Goal: Task Accomplishment & Management: Complete application form

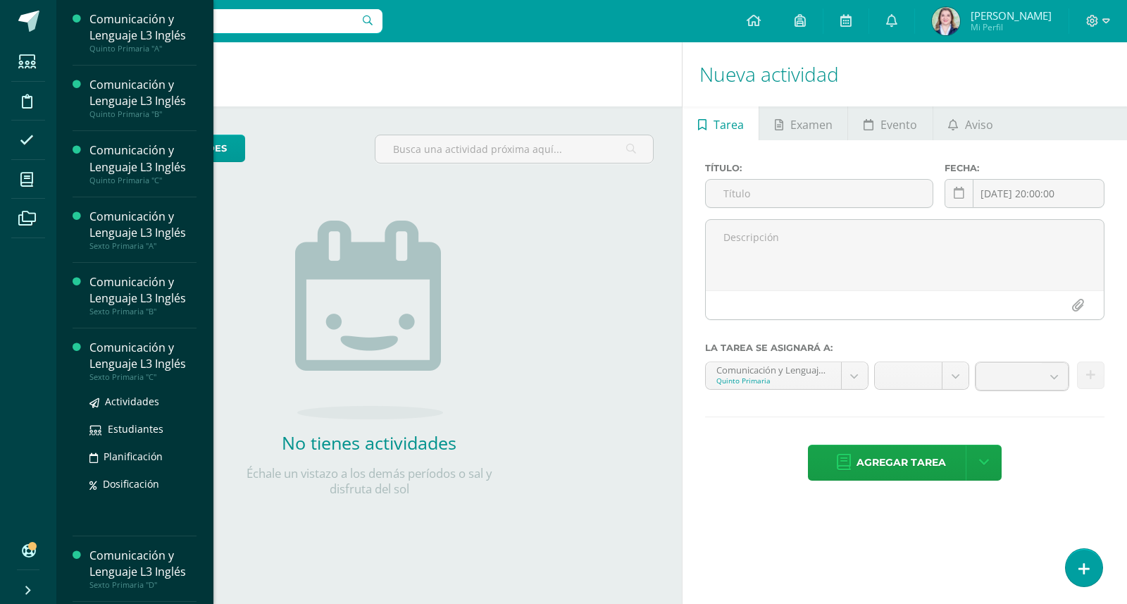
click at [157, 373] on div "Sexto Primaria "C"" at bounding box center [142, 377] width 107 height 10
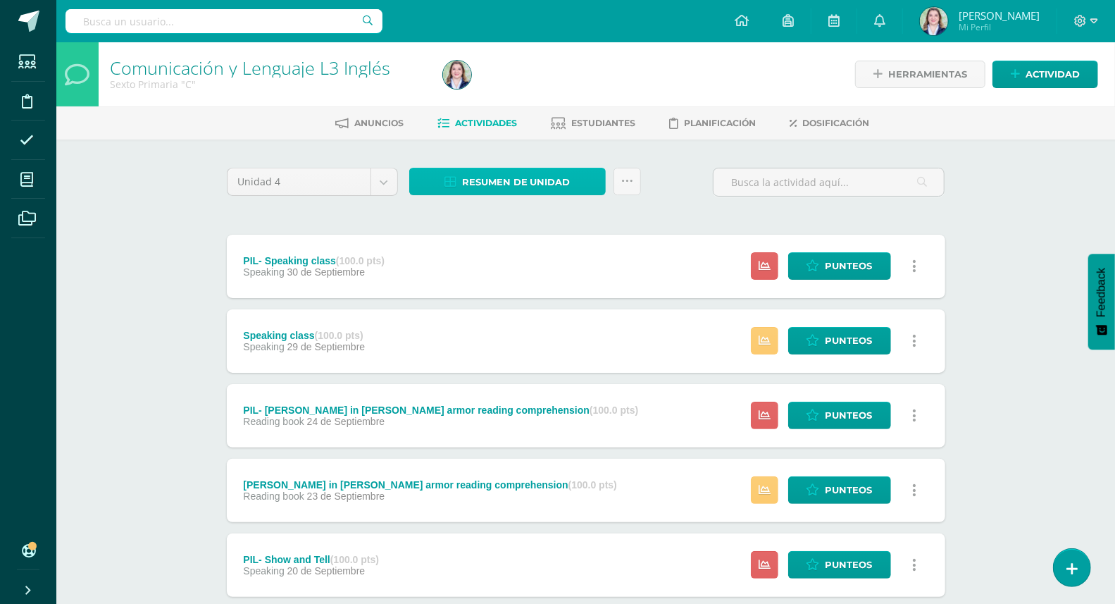
click at [549, 176] on span "Resumen de unidad" at bounding box center [516, 182] width 108 height 26
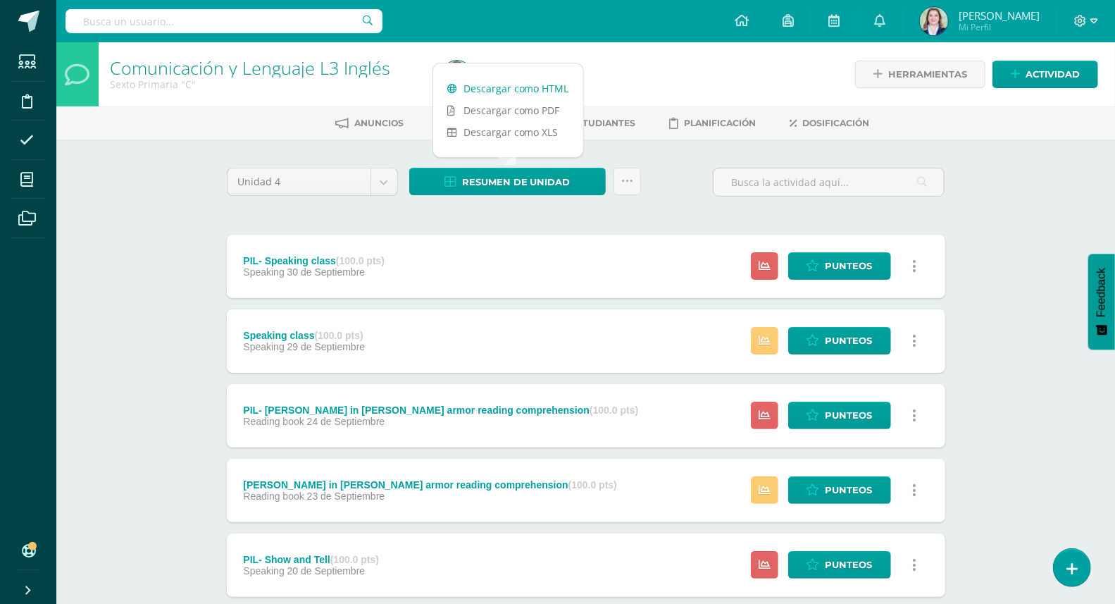
click at [552, 84] on link "Descargar como HTML" at bounding box center [508, 88] width 150 height 22
click at [629, 178] on icon at bounding box center [627, 181] width 12 height 12
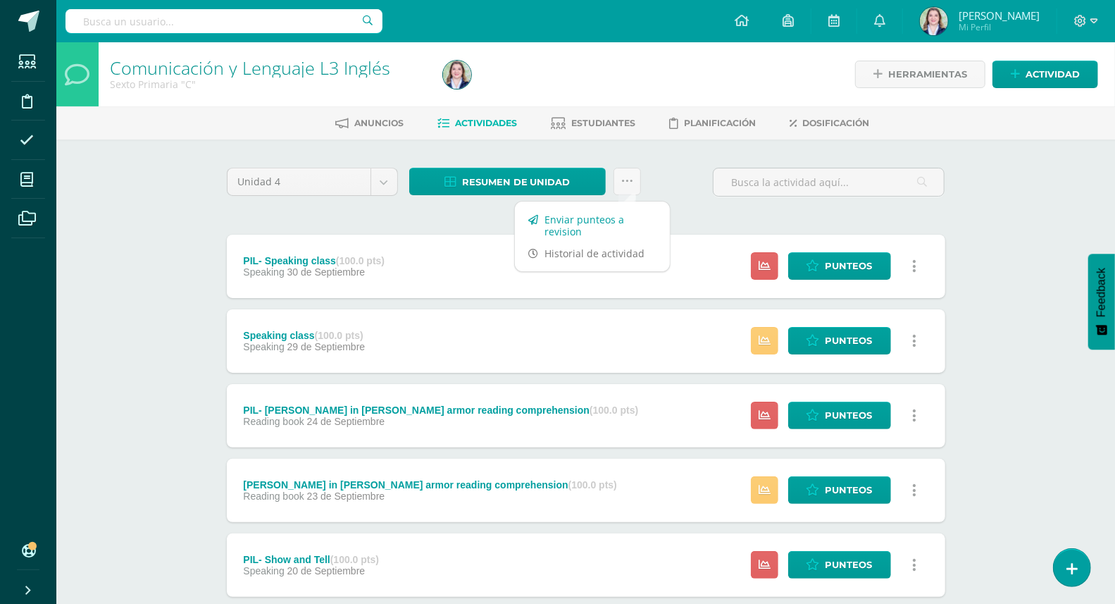
click at [604, 232] on link "Enviar punteos a revision" at bounding box center [592, 226] width 155 height 34
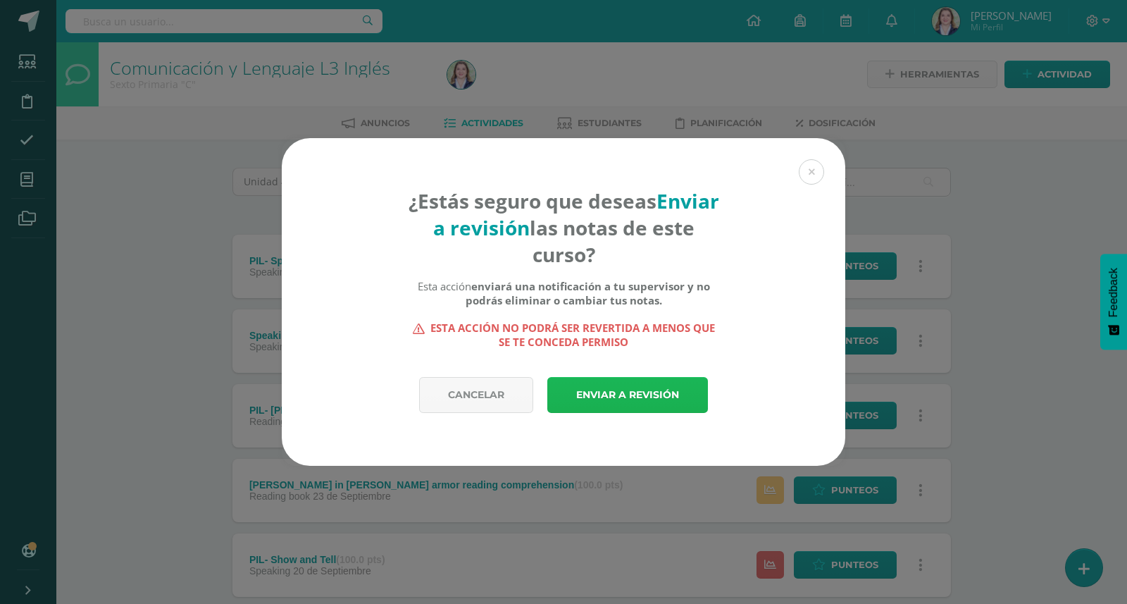
click at [643, 392] on link "Enviar a revisión" at bounding box center [627, 395] width 161 height 36
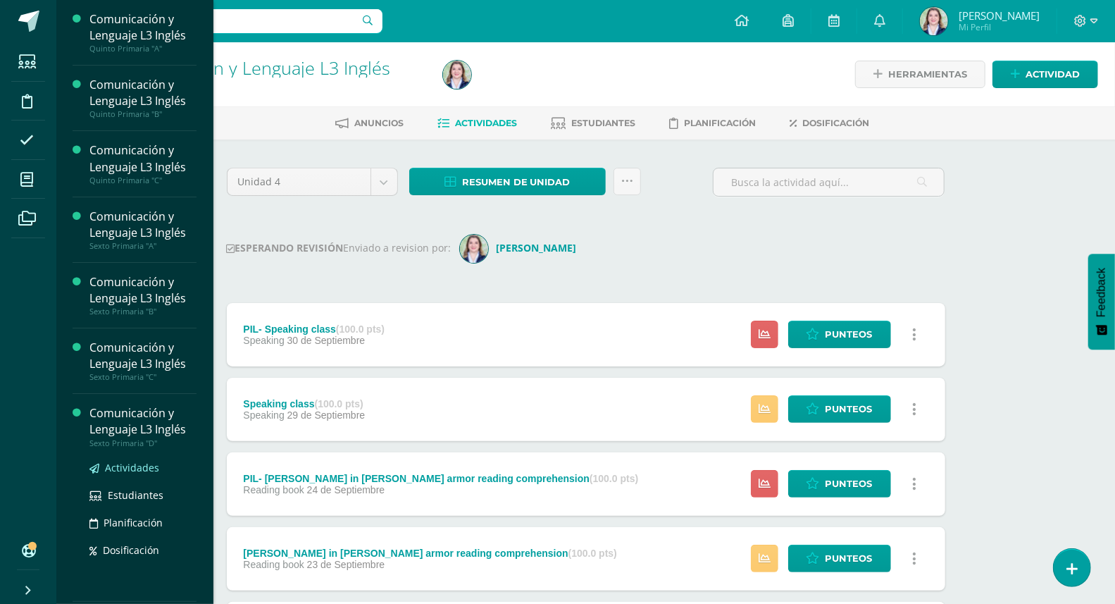
click at [141, 467] on span "Actividades" at bounding box center [132, 467] width 54 height 13
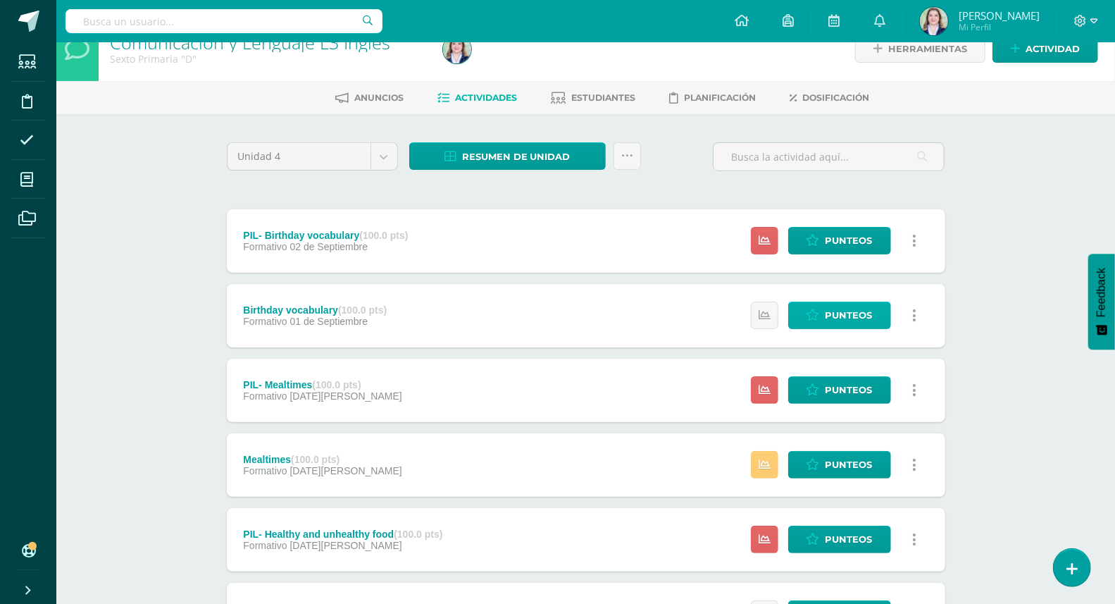
scroll to position [26, 0]
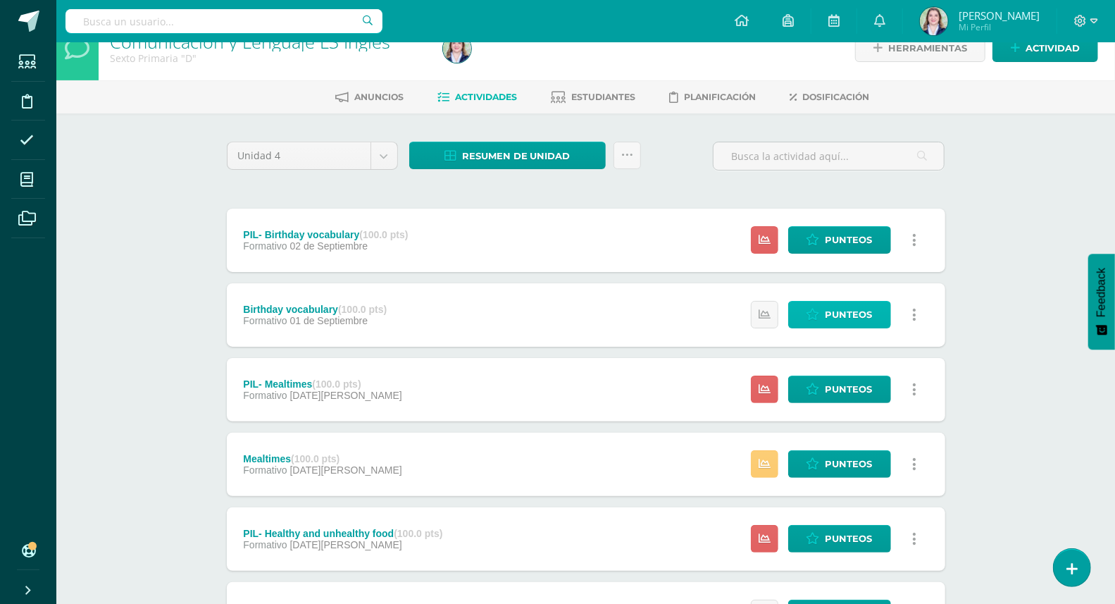
click at [831, 302] on span "Punteos" at bounding box center [849, 315] width 47 height 26
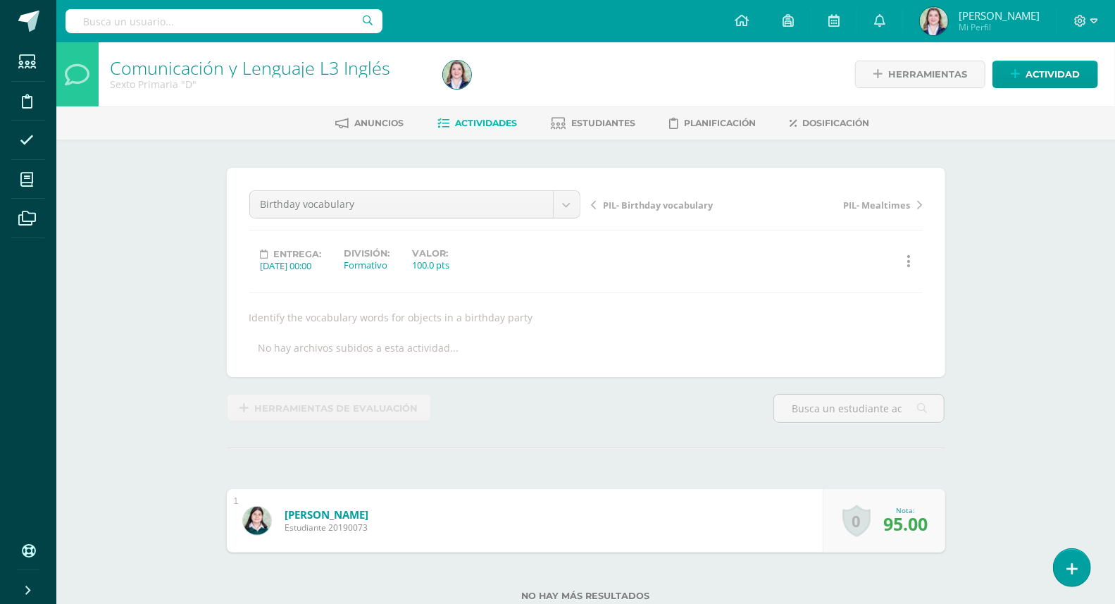
scroll to position [1, 0]
click at [499, 127] on span "Actividades" at bounding box center [487, 122] width 62 height 11
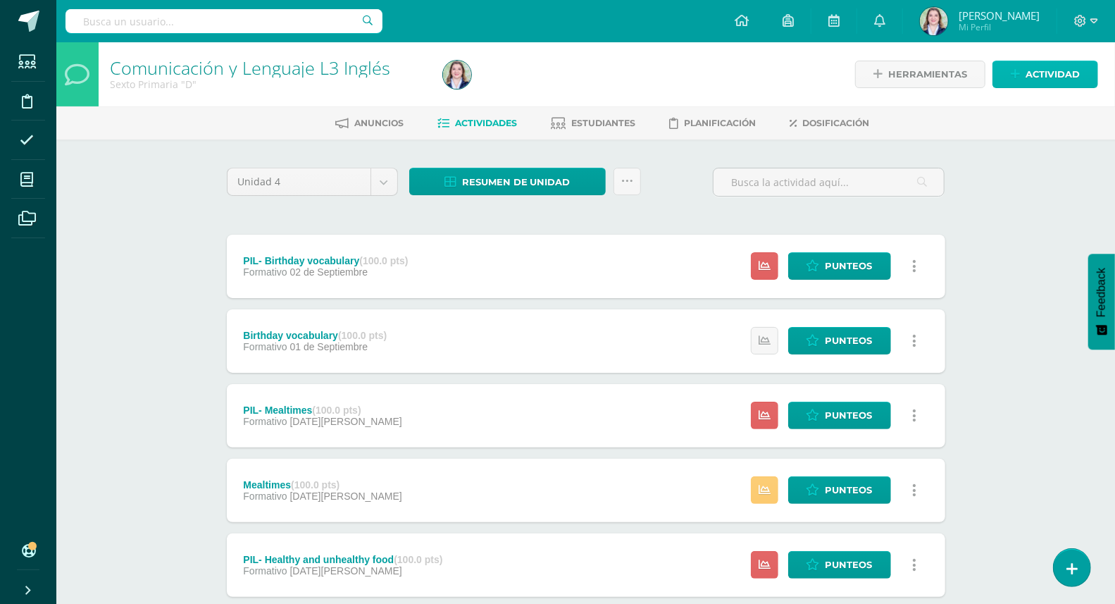
click at [1071, 68] on span "Actividad" at bounding box center [1053, 74] width 54 height 26
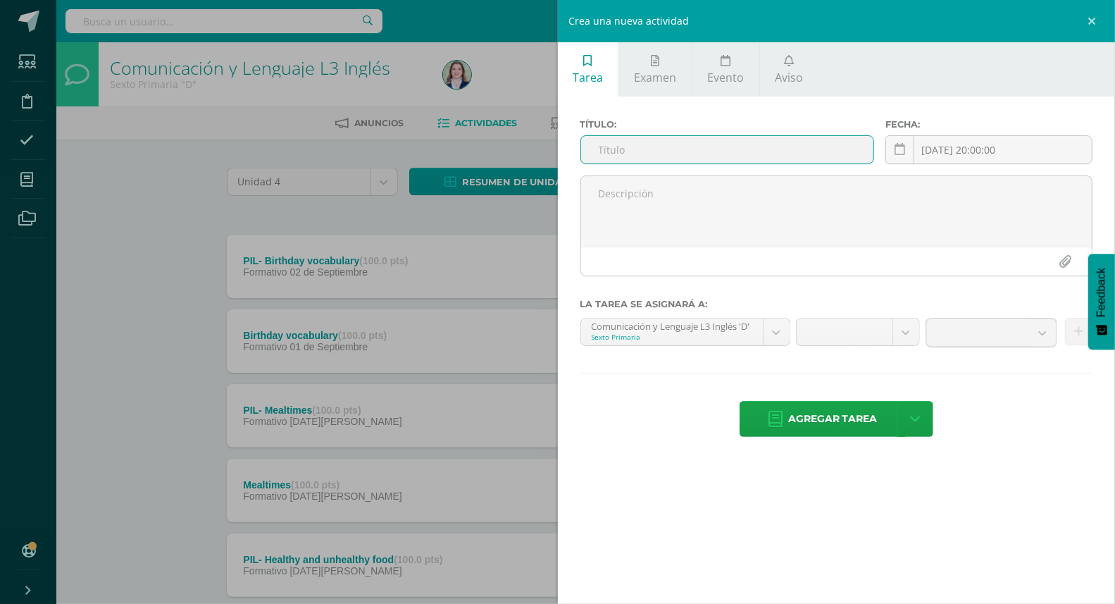
click at [774, 140] on input "text" at bounding box center [727, 149] width 293 height 27
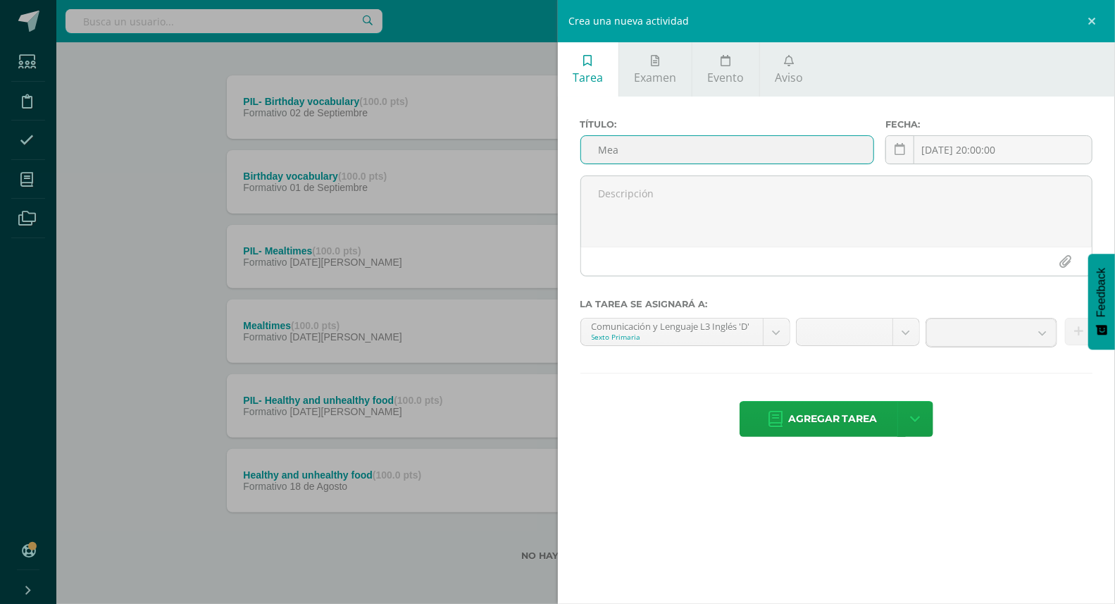
scroll to position [160, 0]
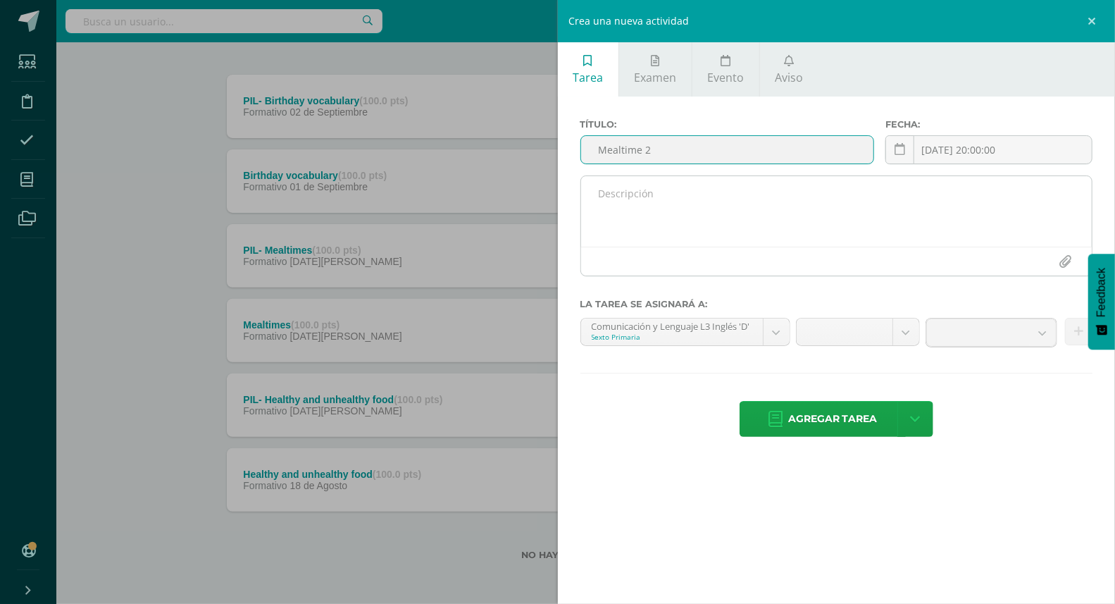
type input "Mealtime 2"
click at [649, 223] on textarea at bounding box center [836, 211] width 511 height 70
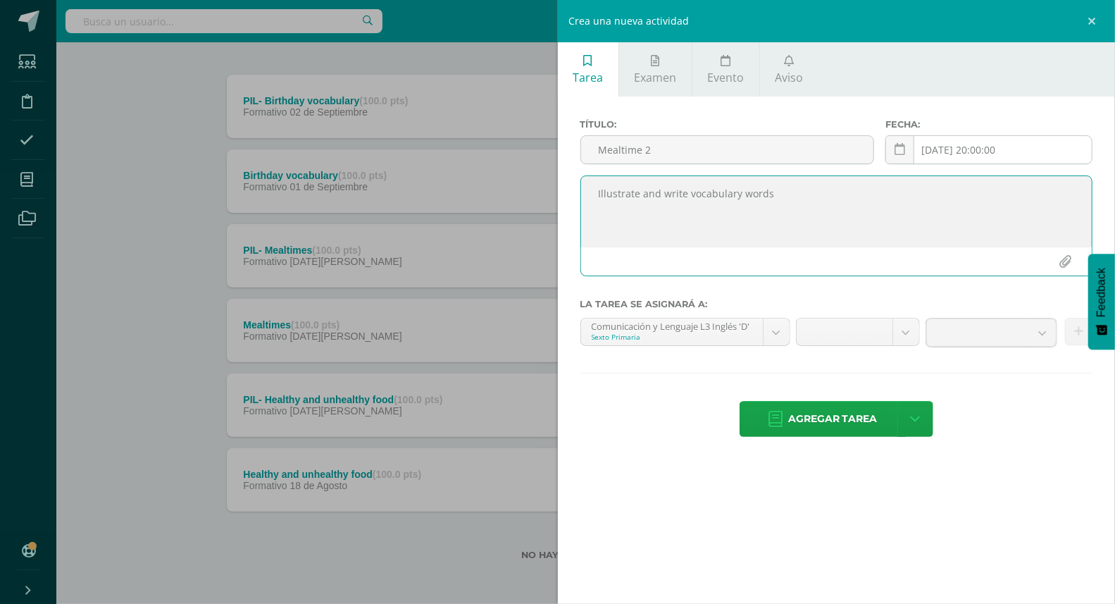
type textarea "Illustrate and write vocabulary words"
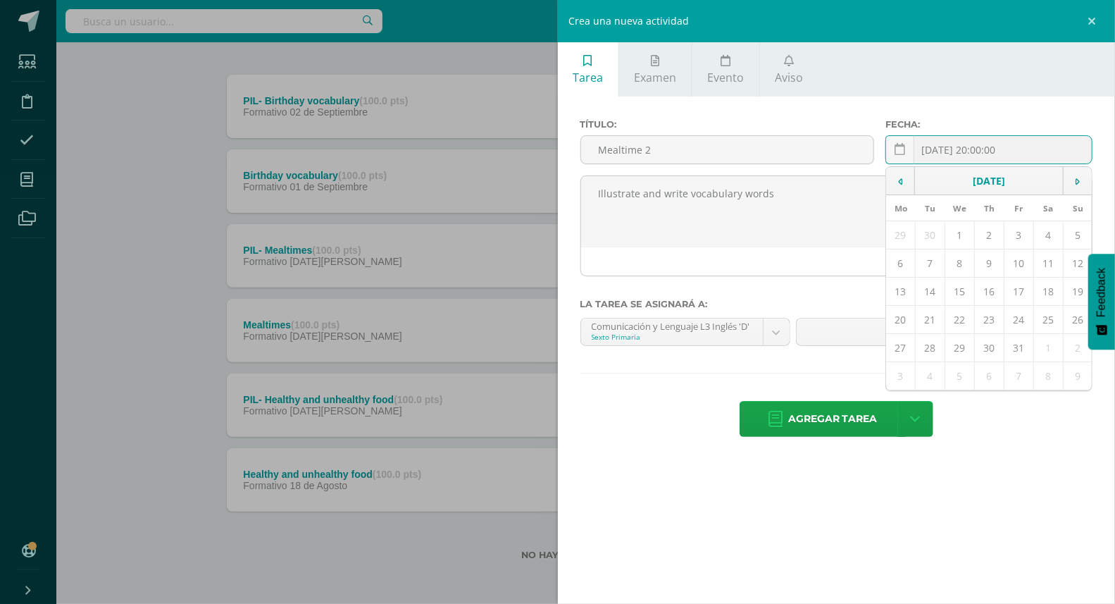
click at [1026, 150] on input "2025-10-13 20:00:00" at bounding box center [989, 149] width 206 height 27
click at [898, 173] on td at bounding box center [900, 181] width 29 height 28
click at [905, 296] on td "15" at bounding box center [900, 292] width 29 height 28
type input "[DATE]"
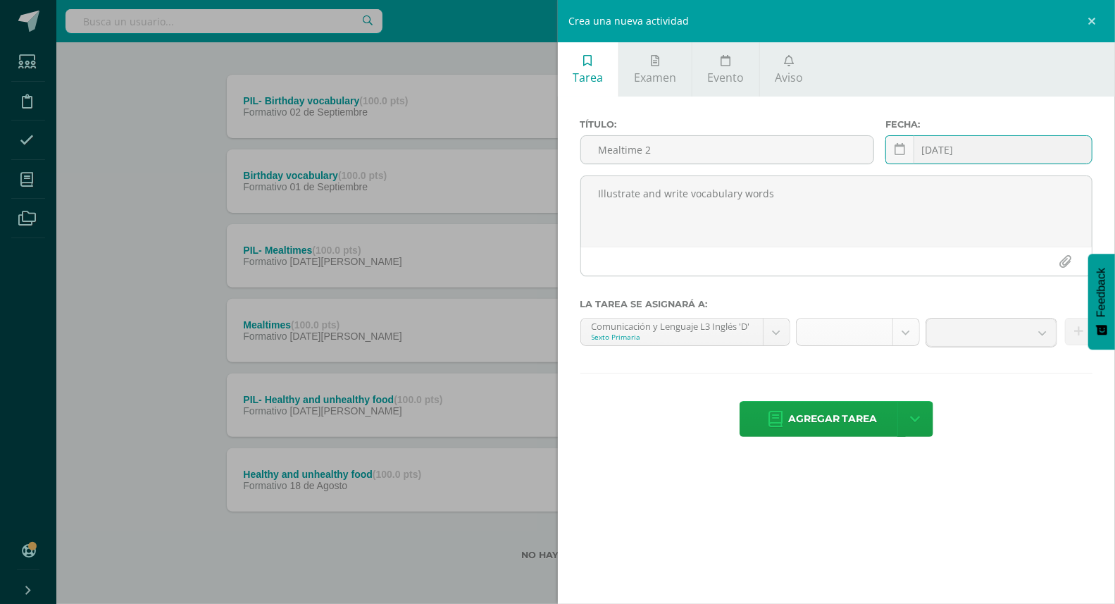
click at [907, 339] on body "Estudiantes Disciplina Asistencia Mis cursos Archivos Soporte Ayuda Reportar un…" at bounding box center [557, 222] width 1115 height 765
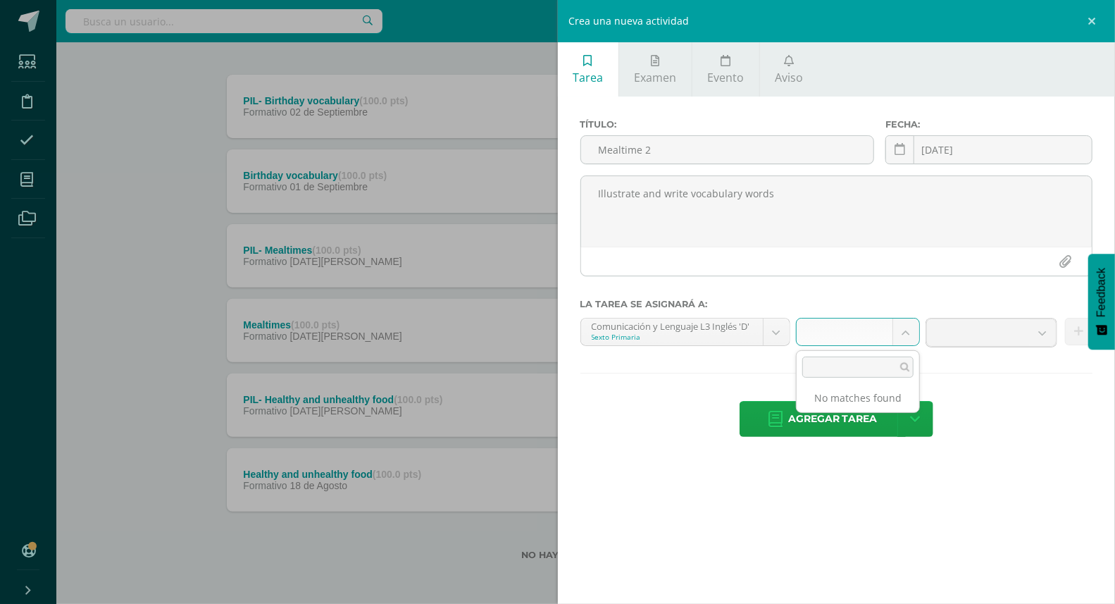
click at [1021, 366] on body "Estudiantes Disciplina Asistencia Mis cursos Archivos Soporte Ayuda Reportar un…" at bounding box center [557, 222] width 1115 height 765
click at [1038, 323] on b at bounding box center [1043, 332] width 26 height 27
click at [1042, 333] on b at bounding box center [1043, 332] width 26 height 27
drag, startPoint x: 1043, startPoint y: 461, endPoint x: 884, endPoint y: 366, distance: 185.8
click at [1043, 461] on div "Título: Mealtime 2 Fecha: 2025-09-15 September, 2025 Mo Tu We Th Fr Sa Su 1 2 3…" at bounding box center [837, 280] width 558 height 366
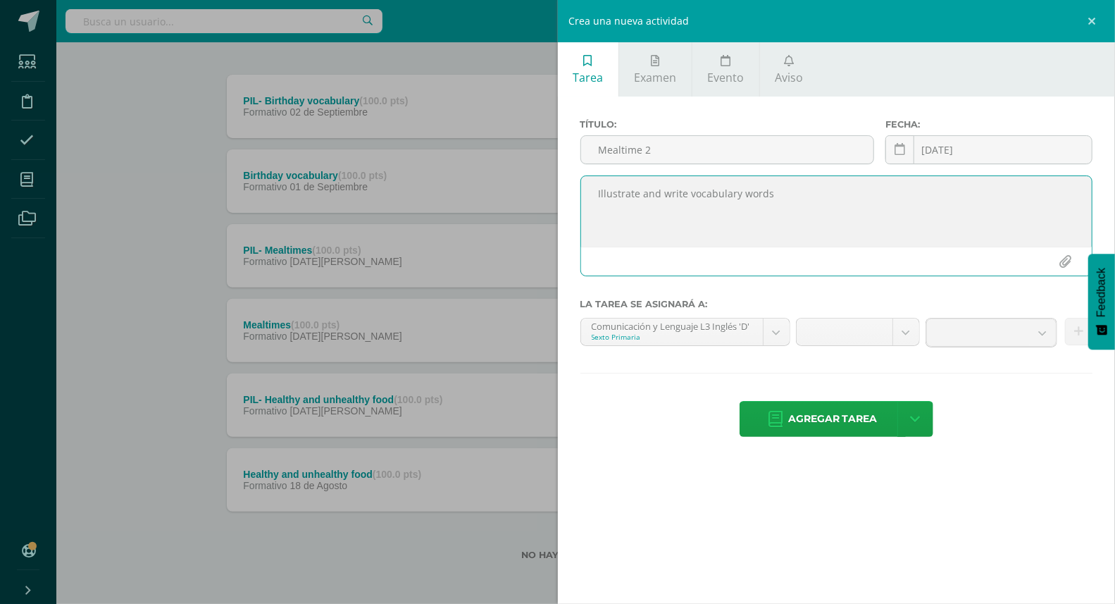
click at [752, 201] on textarea "Illustrate and write vocabulary words" at bounding box center [836, 211] width 511 height 70
click at [751, 201] on textarea "Illustrate and write vocabulary words" at bounding box center [836, 211] width 511 height 70
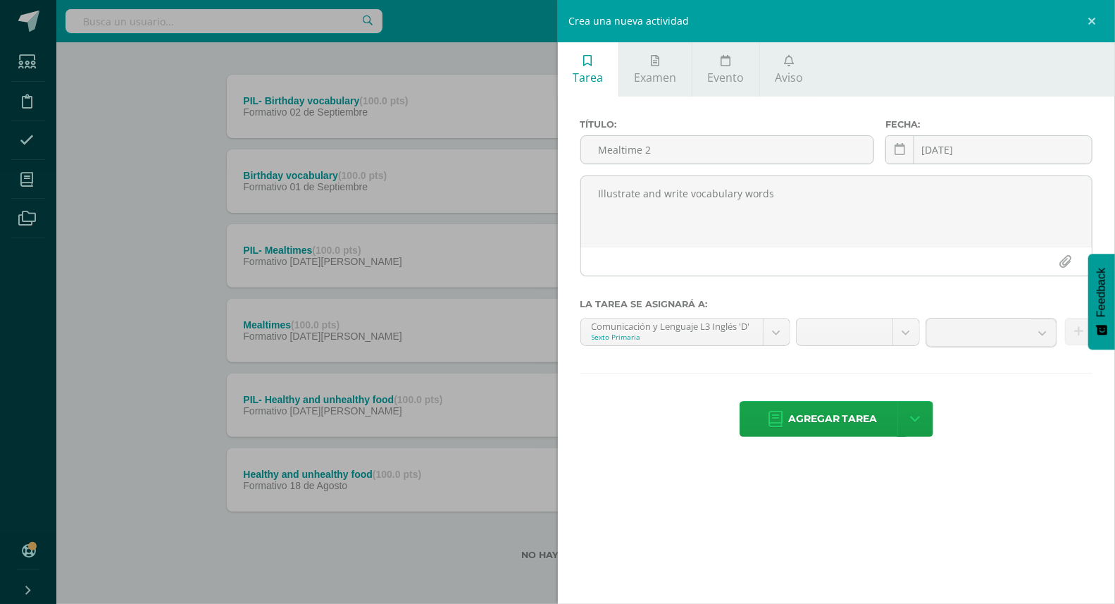
click at [851, 421] on span "Agregar tarea" at bounding box center [832, 419] width 89 height 35
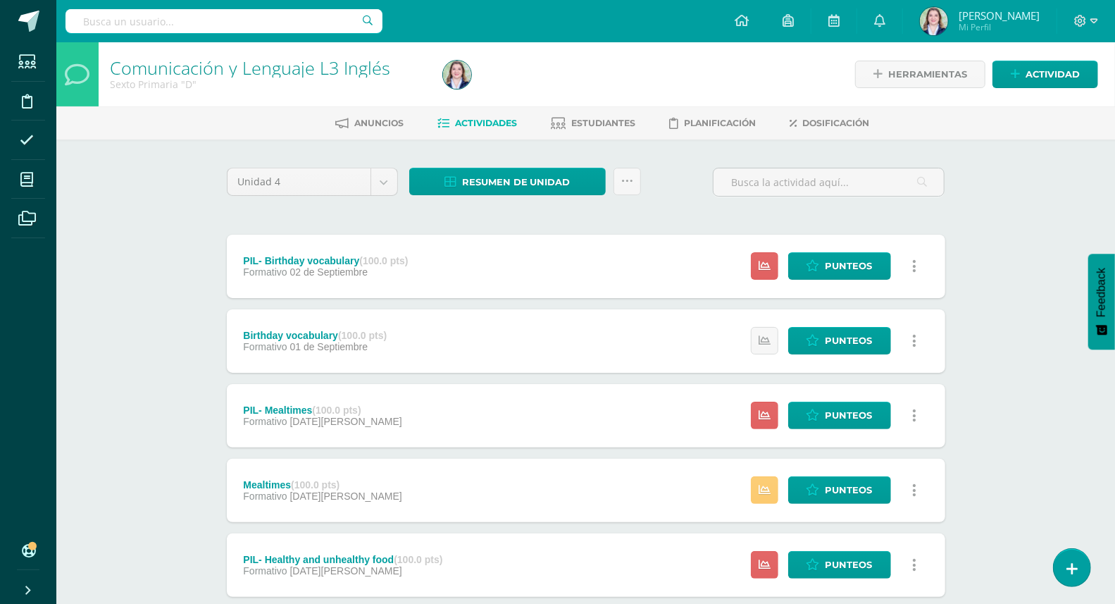
scroll to position [3, 0]
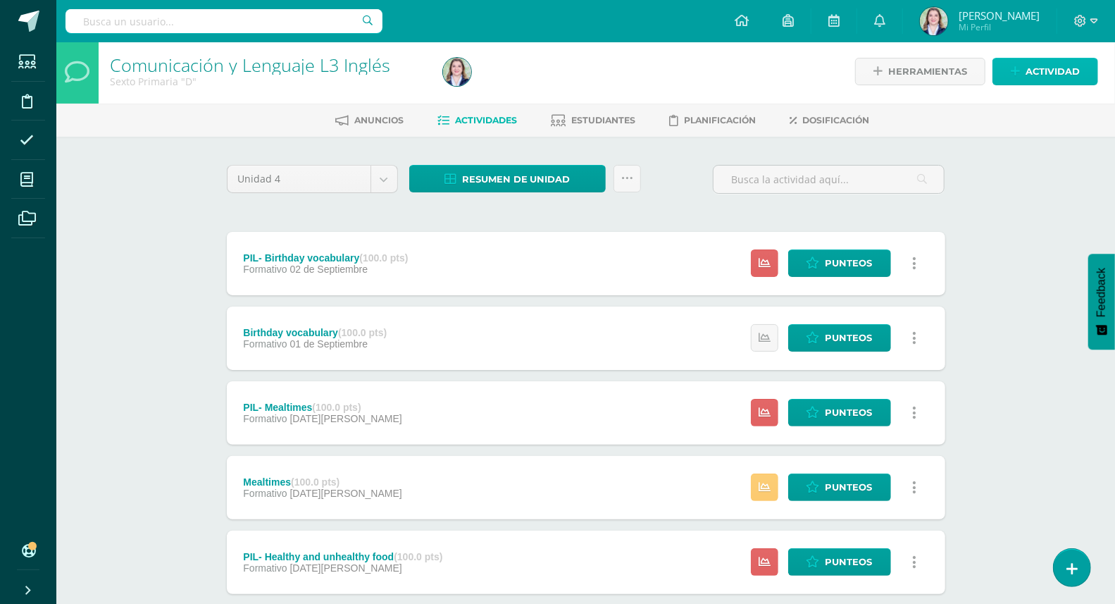
click at [1061, 66] on span "Actividad" at bounding box center [1053, 71] width 54 height 26
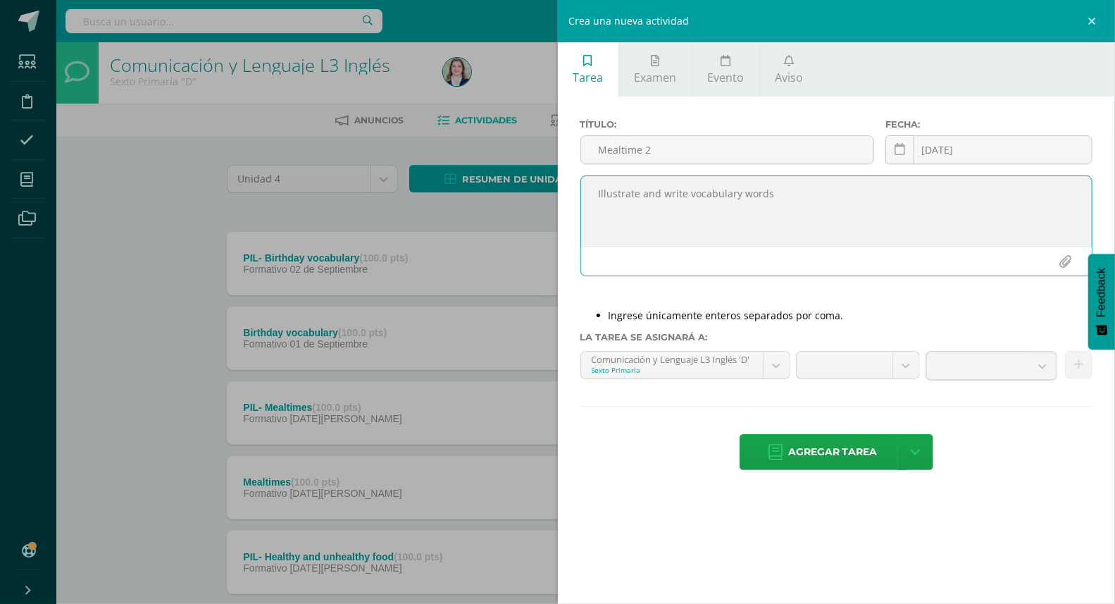
click at [880, 231] on textarea "Illustrate and write vocabulary words" at bounding box center [836, 211] width 511 height 70
click at [767, 151] on input "Mealtime 2" at bounding box center [727, 149] width 293 height 27
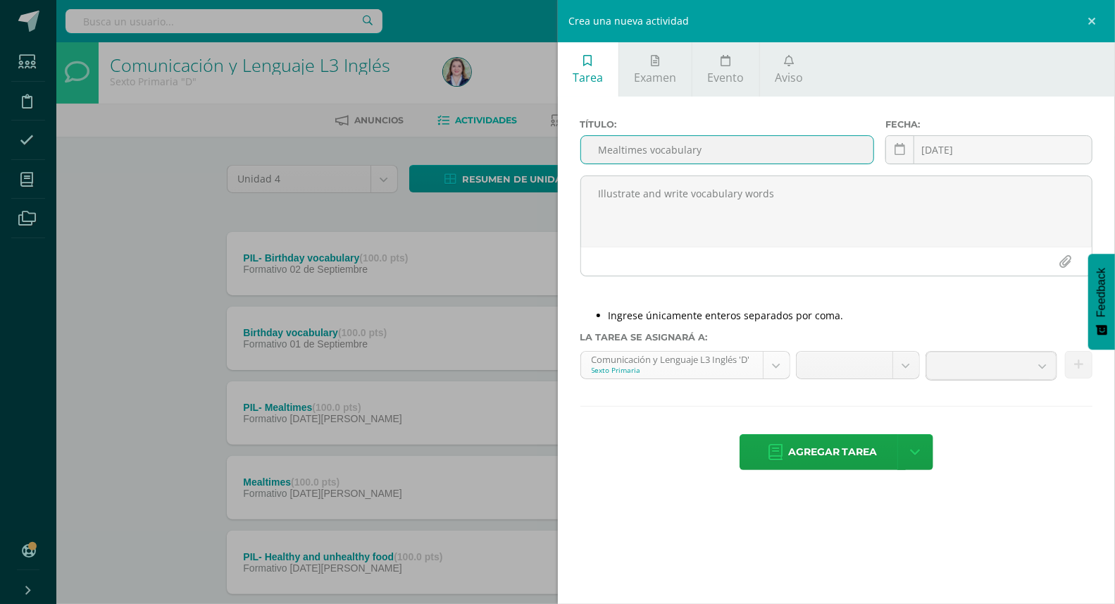
type input "Mealtimes vocabulary"
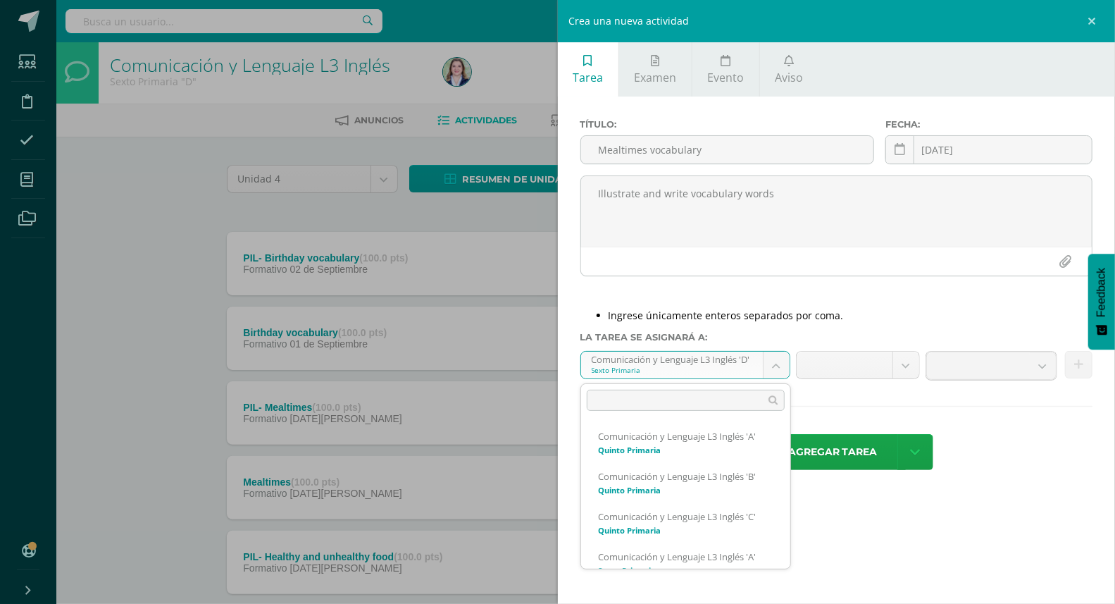
click at [772, 365] on body "Error: el formulario de tarea tiene algunos errores. Estudiantes Disciplina Asi…" at bounding box center [557, 379] width 1115 height 765
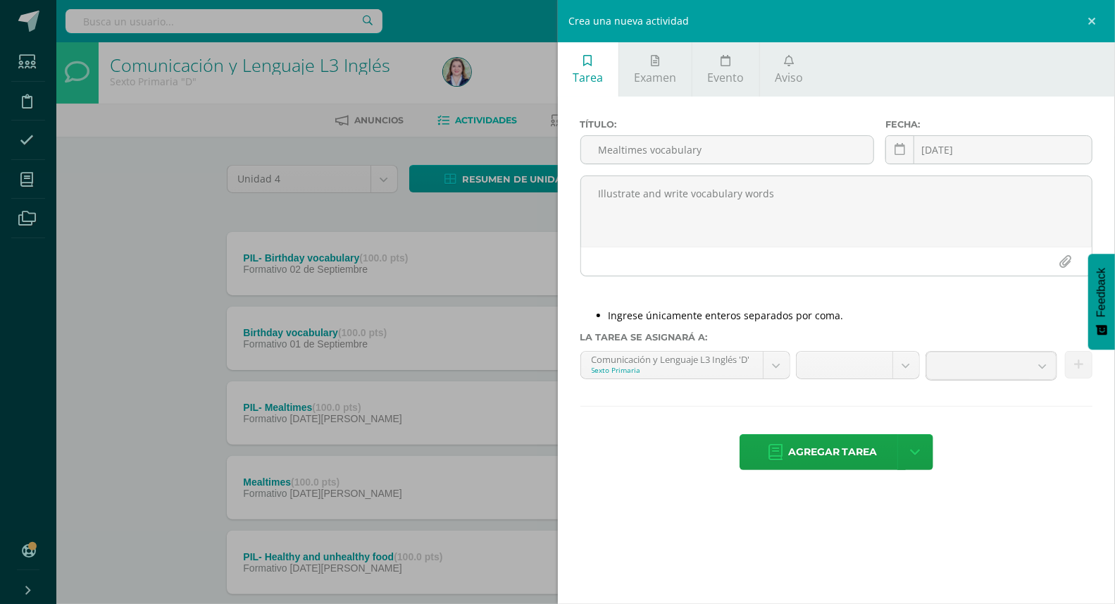
click at [898, 350] on div "Título: Mealtimes vocabulary Fecha: 2025-09-15 September, 2025 Mo Tu We Th Fr S…" at bounding box center [837, 296] width 558 height 399
click at [903, 365] on body "Error: el formulario de tarea tiene algunos errores. Estudiantes Disciplina Asi…" at bounding box center [557, 379] width 1115 height 765
click at [1037, 361] on b at bounding box center [1043, 365] width 26 height 27
drag, startPoint x: 1046, startPoint y: 368, endPoint x: 1037, endPoint y: 345, distance: 25.0
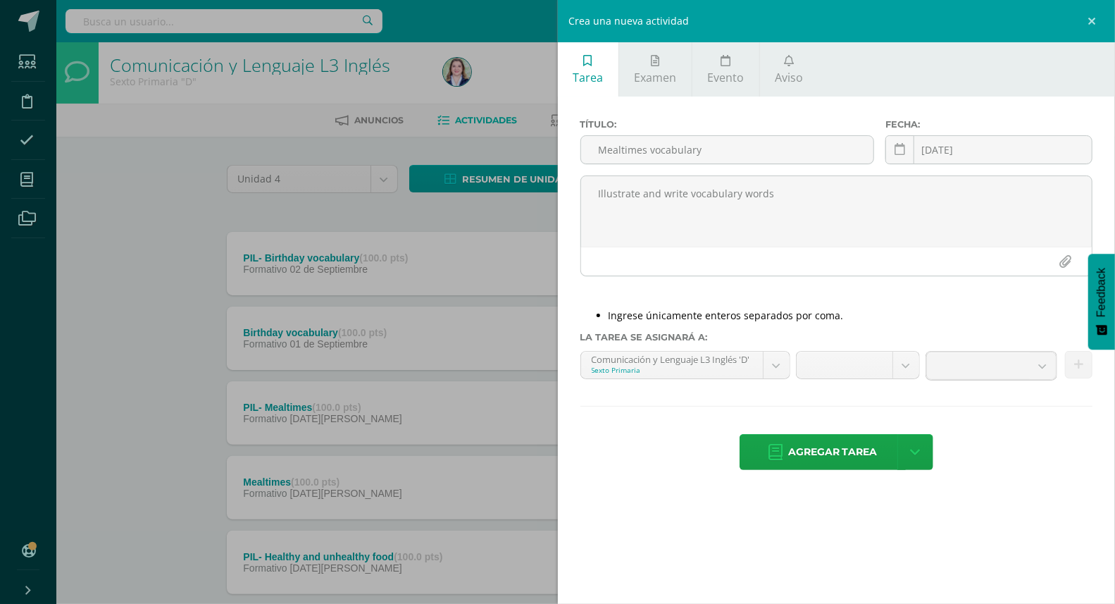
click at [1045, 368] on b at bounding box center [1043, 365] width 26 height 27
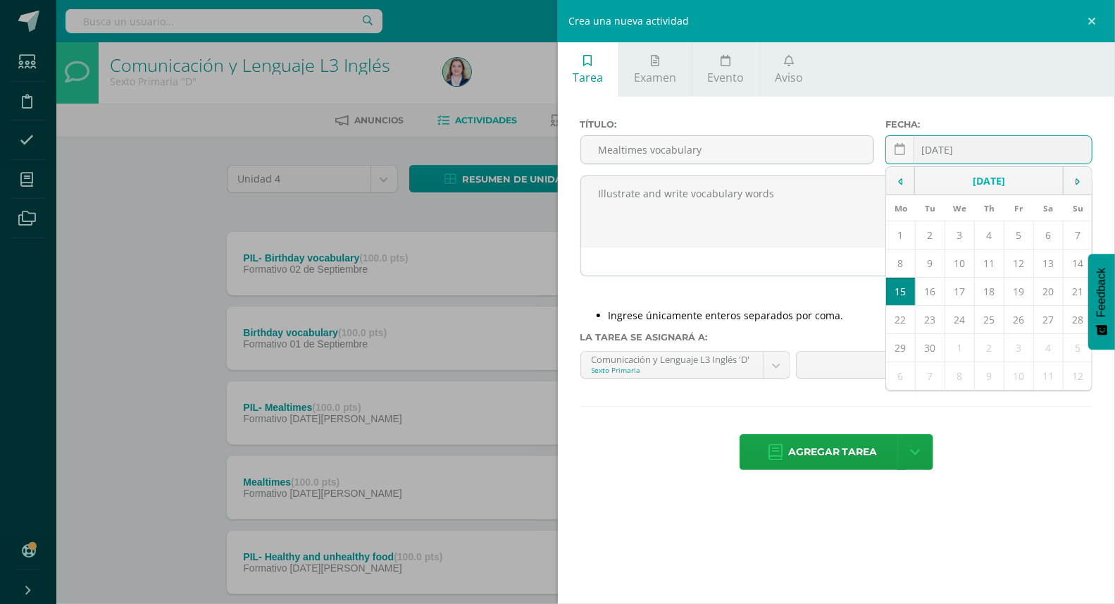
click at [1012, 158] on div "2025-09-15 September, 2025 Mo Tu We Th Fr Sa Su 1 2 3 4 5 6 7 8 9 10 11 12 13 1…" at bounding box center [988, 155] width 207 height 40
click at [906, 296] on td "15" at bounding box center [900, 292] width 29 height 28
click at [1022, 430] on div "Título: Mealtimes vocabulary Fecha: 2025-09-15 September, 2025 Mo Tu We Th Fr S…" at bounding box center [837, 296] width 558 height 399
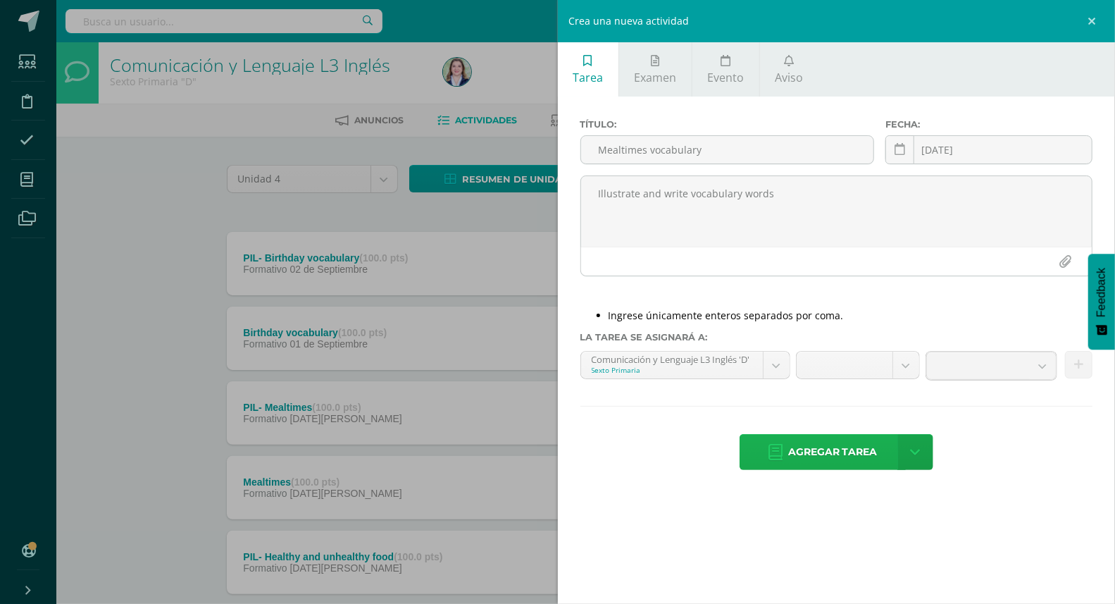
click at [865, 462] on span "Agregar tarea" at bounding box center [832, 452] width 89 height 35
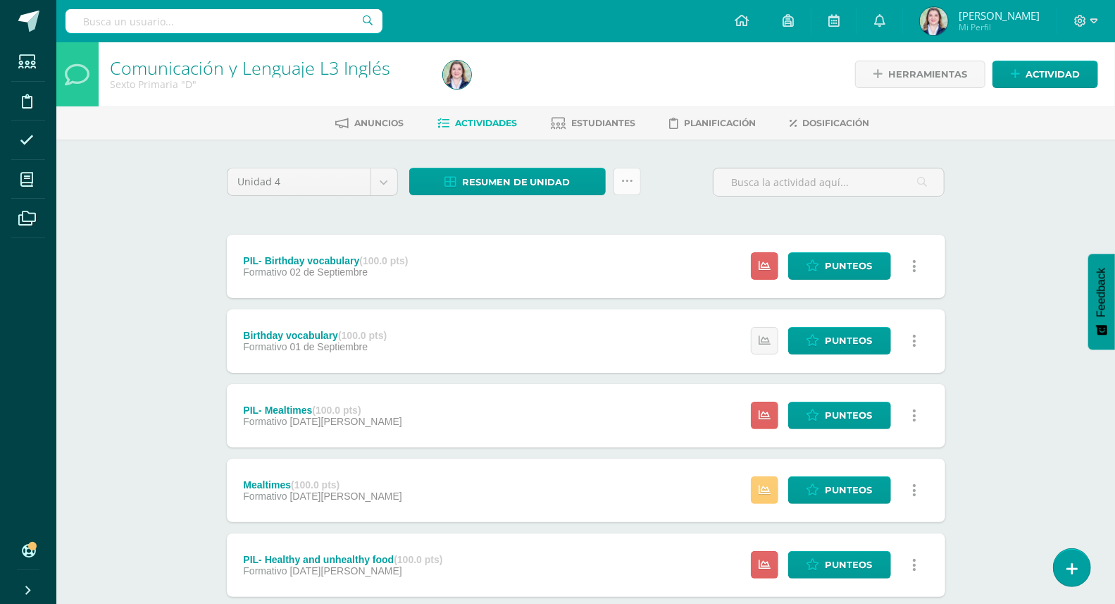
click at [632, 169] on link at bounding box center [627, 181] width 27 height 27
click at [623, 252] on link "Historial de actividad" at bounding box center [592, 253] width 155 height 22
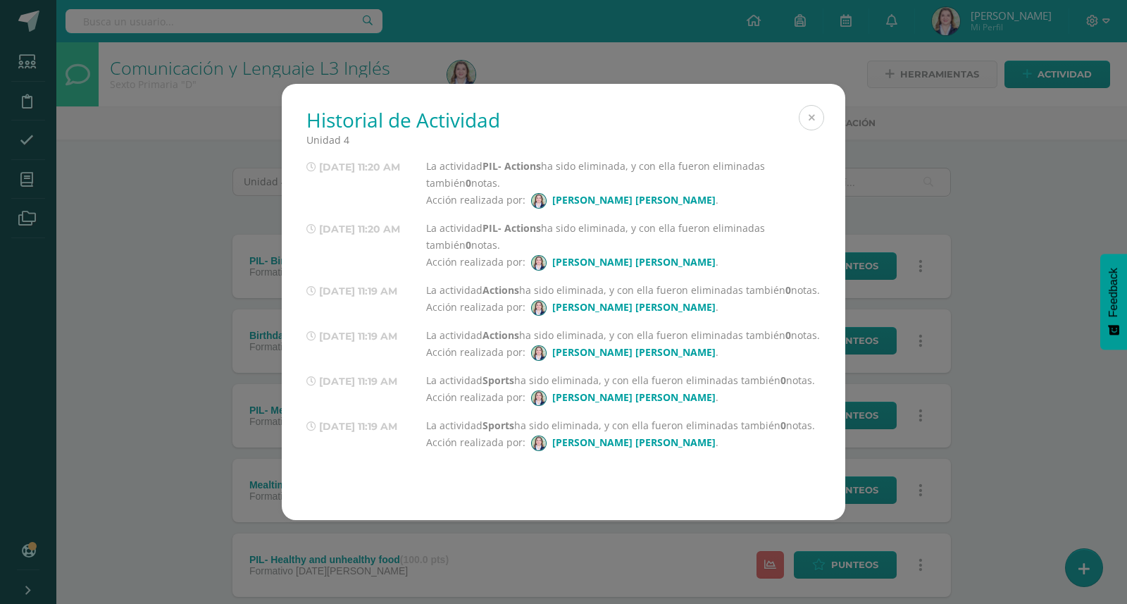
click at [819, 114] on button at bounding box center [811, 117] width 25 height 25
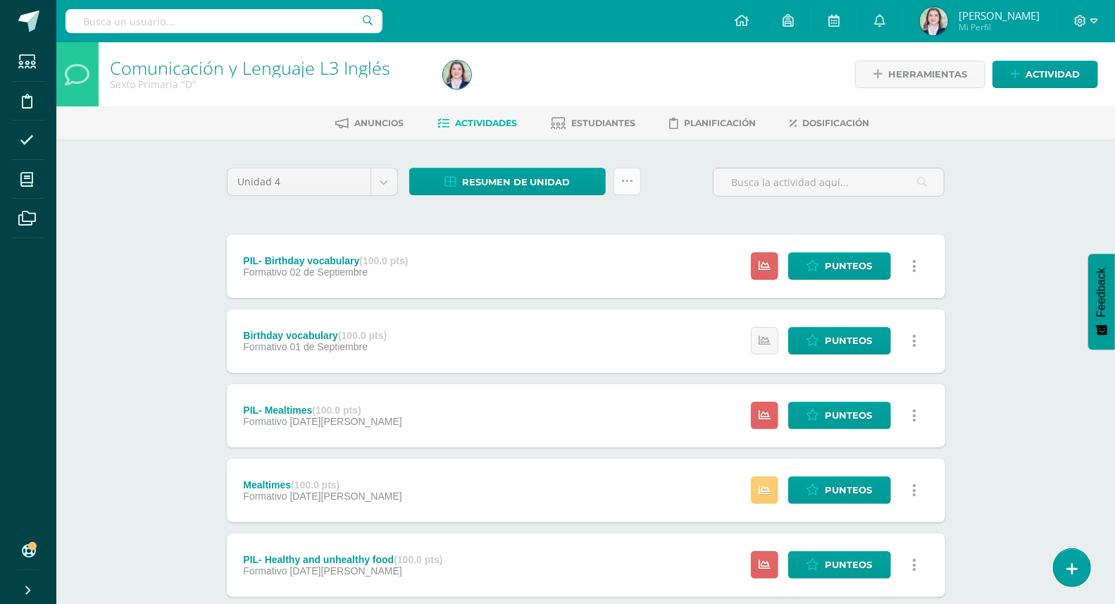
click at [638, 189] on link at bounding box center [627, 181] width 27 height 27
click at [605, 236] on link "Enviar punteos a revision" at bounding box center [592, 226] width 155 height 34
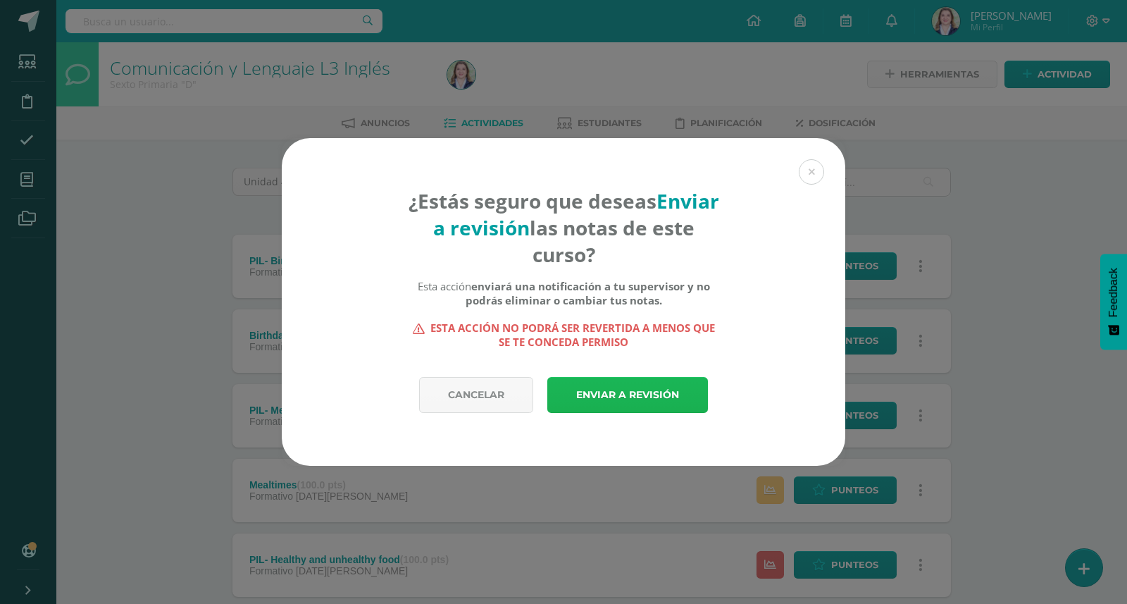
click at [675, 399] on link "Enviar a revisión" at bounding box center [627, 395] width 161 height 36
